Goal: Complete application form

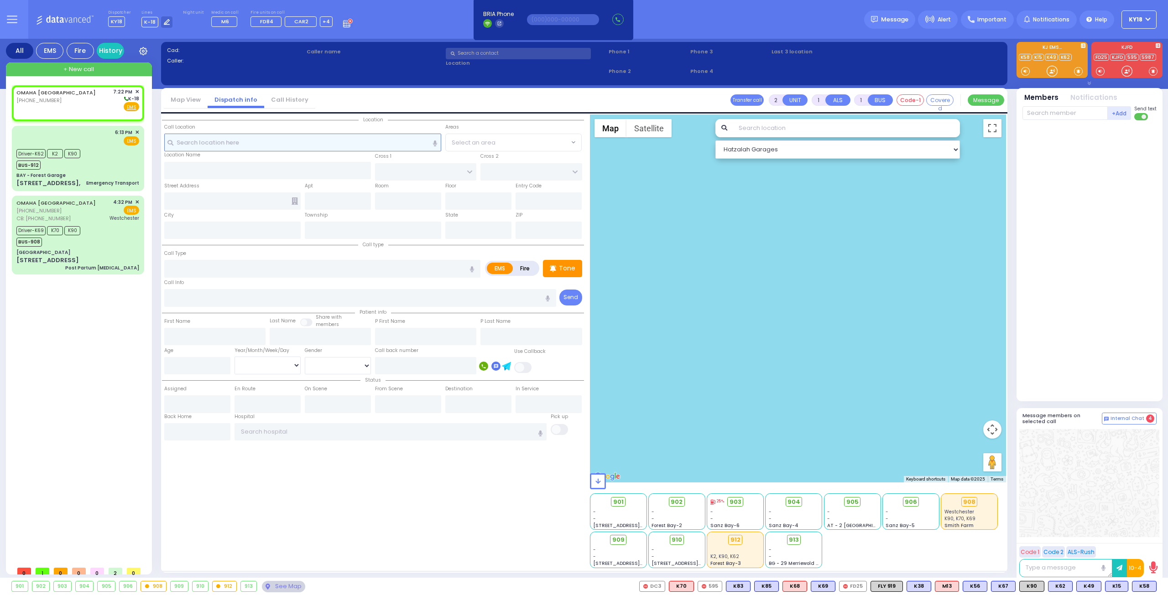
select select
radio input "true"
select select
type input "19:22"
select select "Hatzalah Garages"
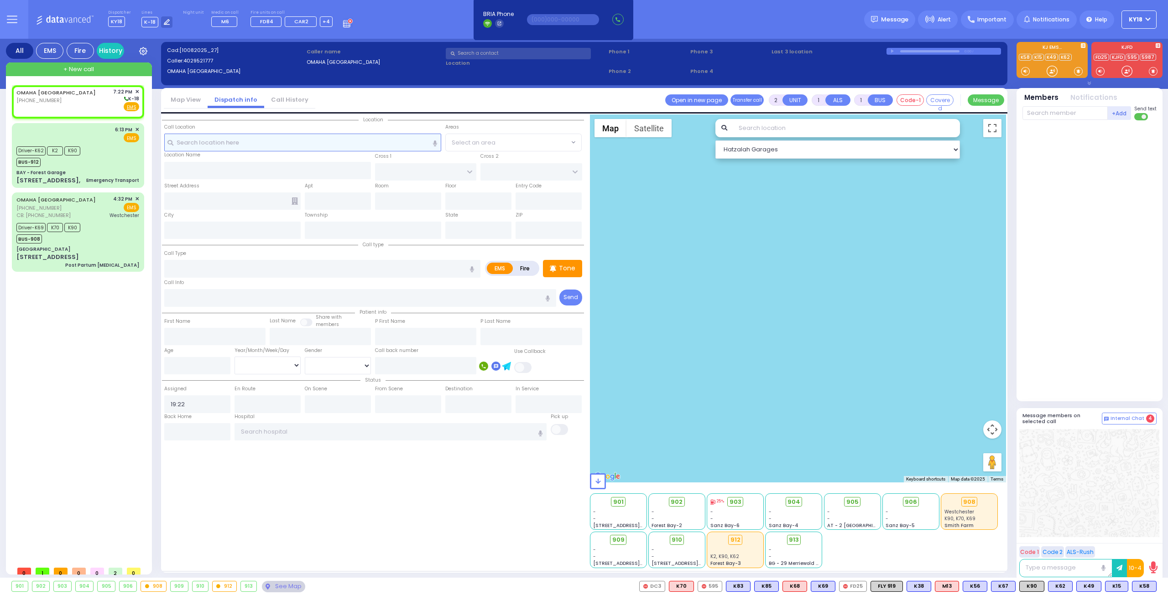
select select
radio input "true"
select select
select select "Hatzalah Garages"
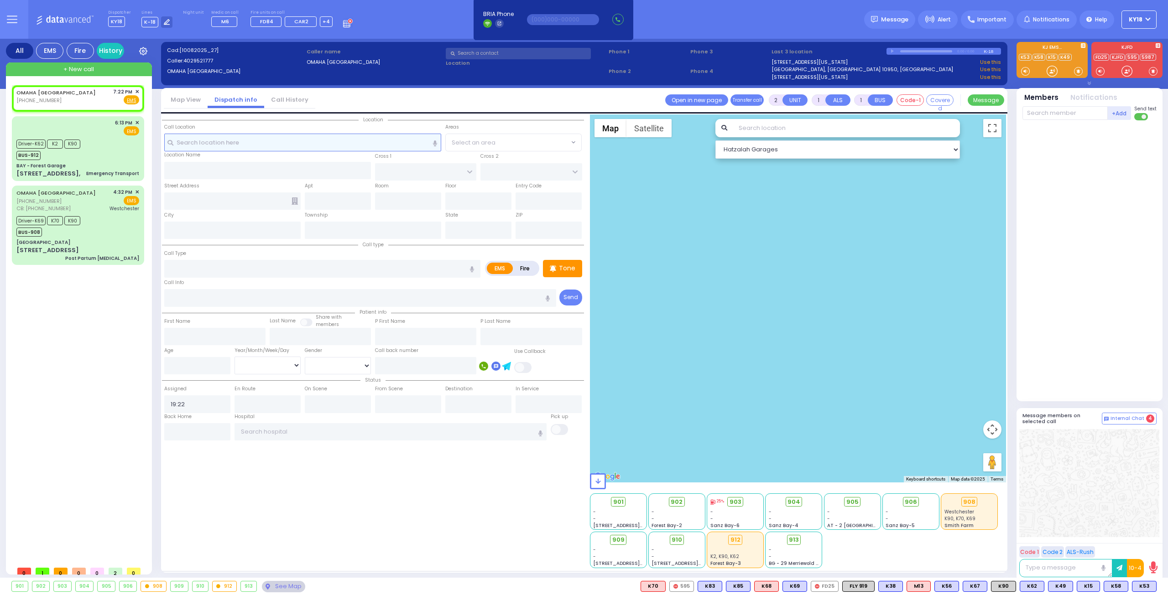
select select
radio input "true"
select select
select select "Hatzalah Garages"
